Goal: Ask a question

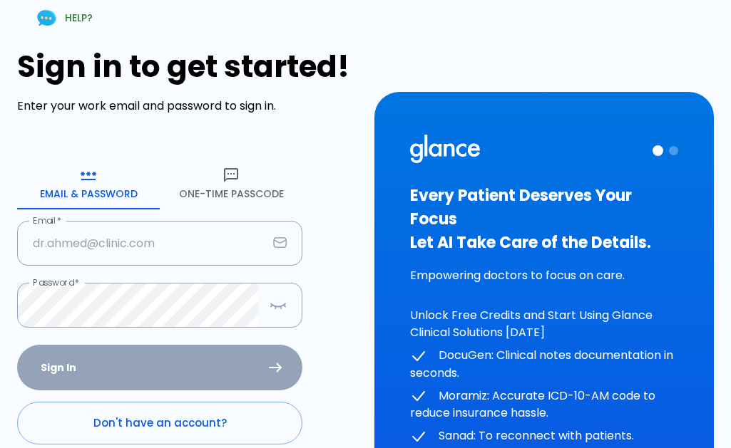
type input "[EMAIL_ADDRESS][DOMAIN_NAME]"
click at [140, 374] on div "Sign In Don't have an account? Forgot Password ?" at bounding box center [159, 427] width 285 height 165
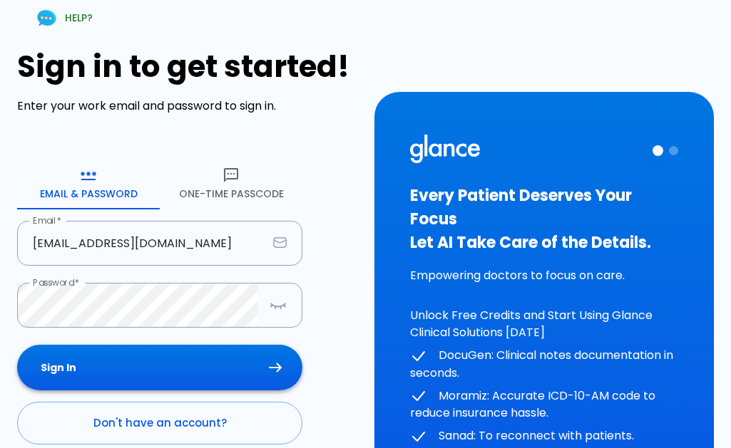
click at [272, 360] on button "Sign In" at bounding box center [159, 368] width 285 height 46
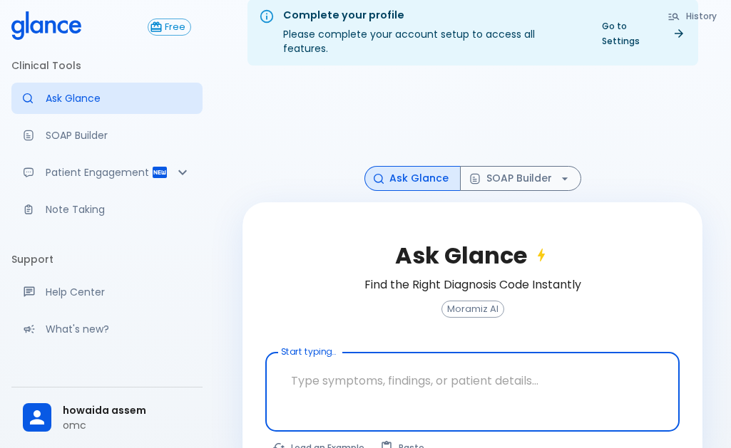
scroll to position [42, 0]
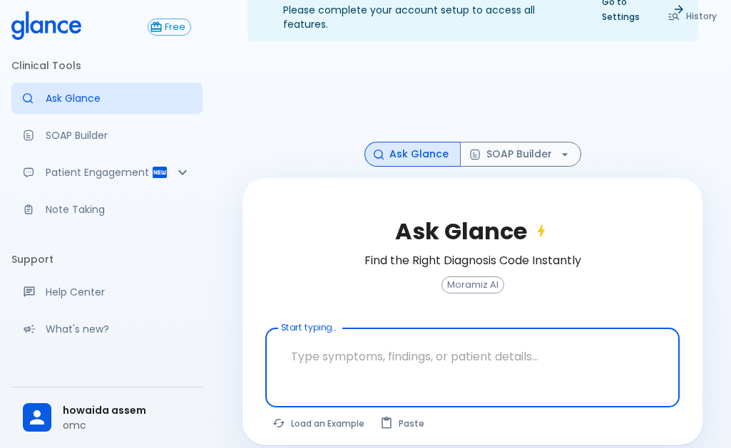
click at [342, 341] on textarea "Start typing..." at bounding box center [472, 356] width 394 height 45
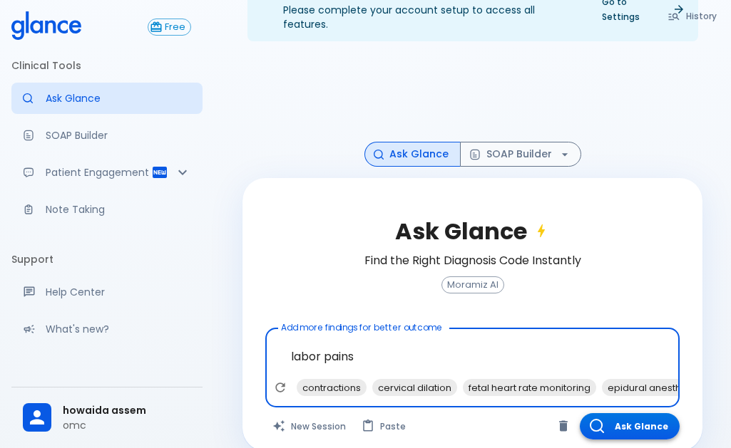
type textarea "labor pains"
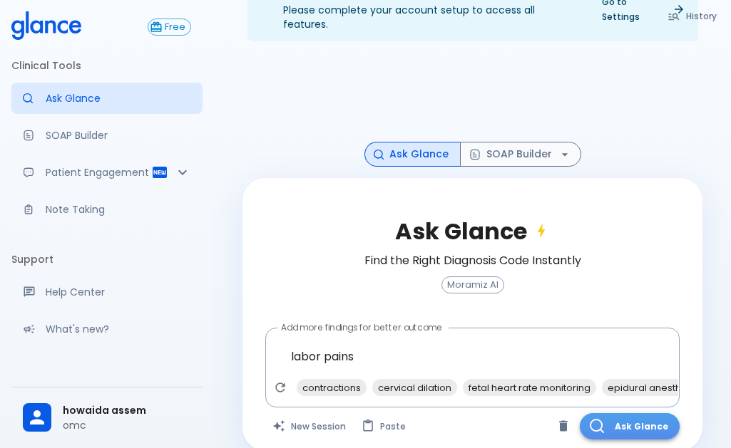
click at [652, 413] on button "Ask Glance" at bounding box center [630, 426] width 100 height 26
